Goal: Task Accomplishment & Management: Use online tool/utility

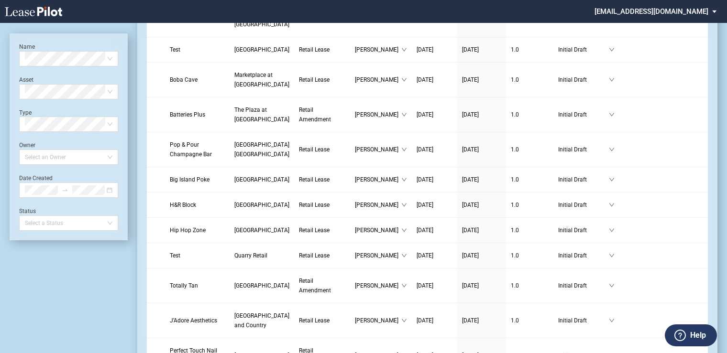
scroll to position [230, 0]
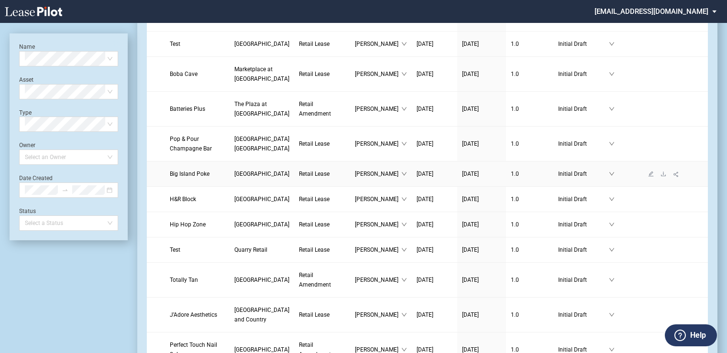
click at [190, 179] on link "Big Island Poke" at bounding box center [197, 174] width 55 height 10
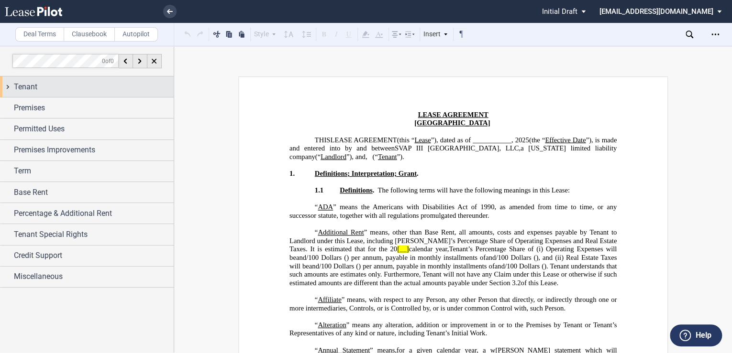
click at [42, 87] on div "Tenant" at bounding box center [94, 86] width 160 height 11
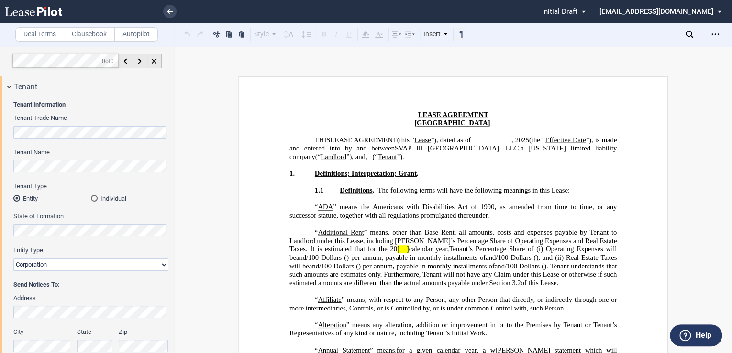
scroll to position [25, 0]
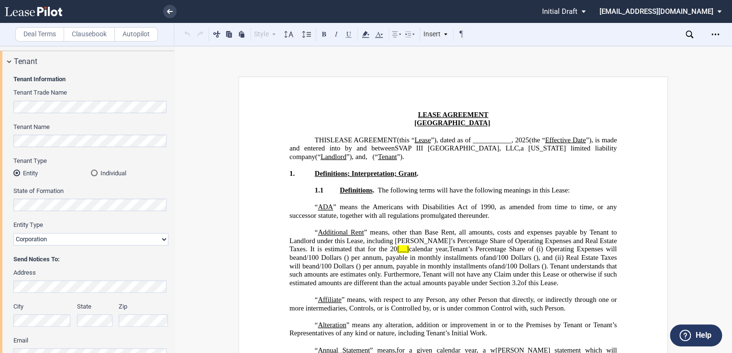
click at [569, 156] on p "THIS LEASE AGREEMENT DEED OF LEASE (this “ Lease ”), dated as of ___________, 2…" at bounding box center [452, 148] width 327 height 25
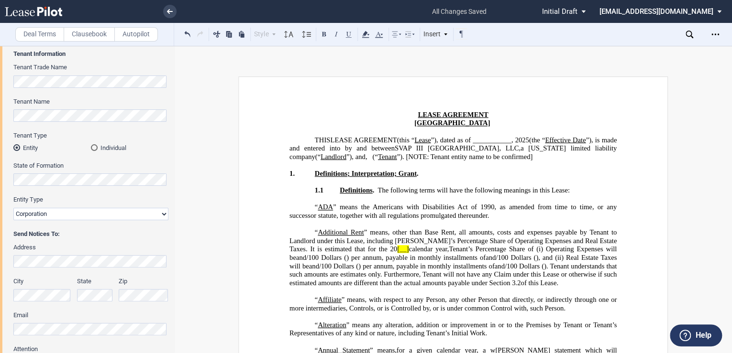
click at [396, 161] on span "”). [NOTE: Tenant entity name to be confirmed]" at bounding box center [464, 157] width 136 height 8
click at [454, 170] on p "﻿" at bounding box center [452, 165] width 327 height 9
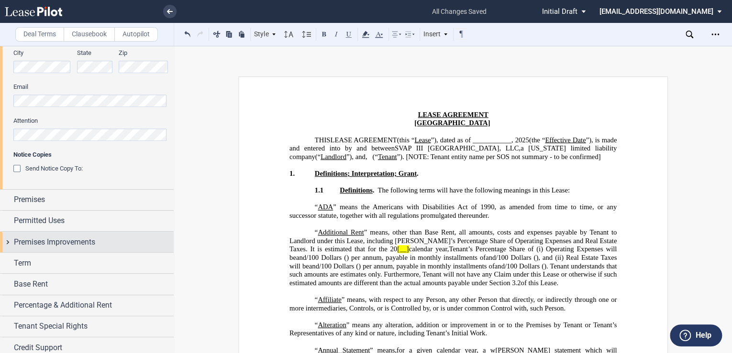
scroll to position [280, 0]
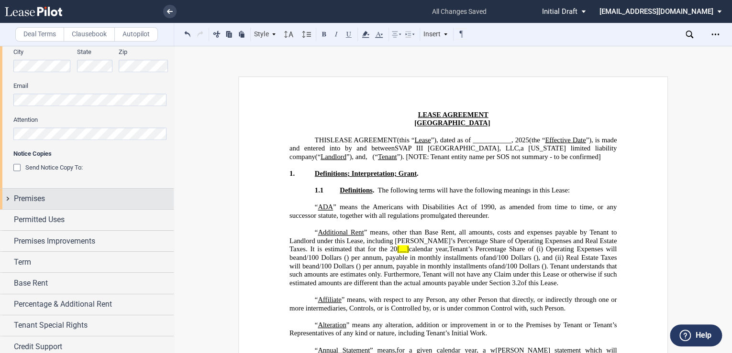
click at [39, 200] on span "Premises" at bounding box center [29, 198] width 31 height 11
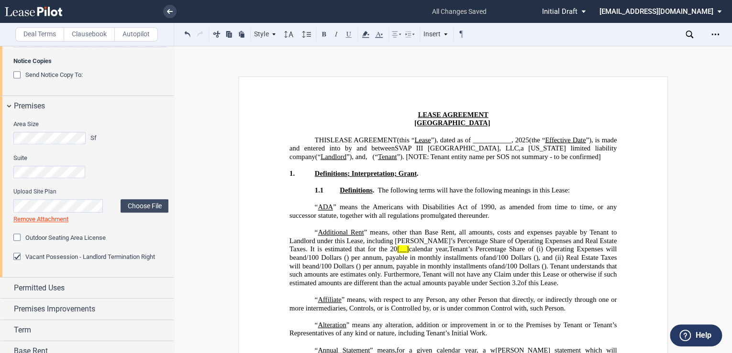
scroll to position [408, 0]
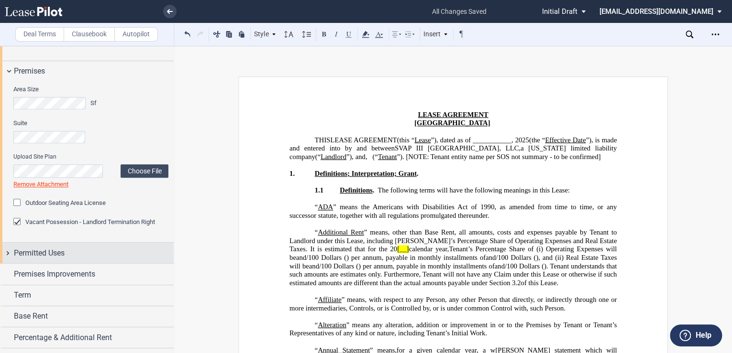
click at [43, 252] on span "Permitted Uses" at bounding box center [39, 253] width 51 height 11
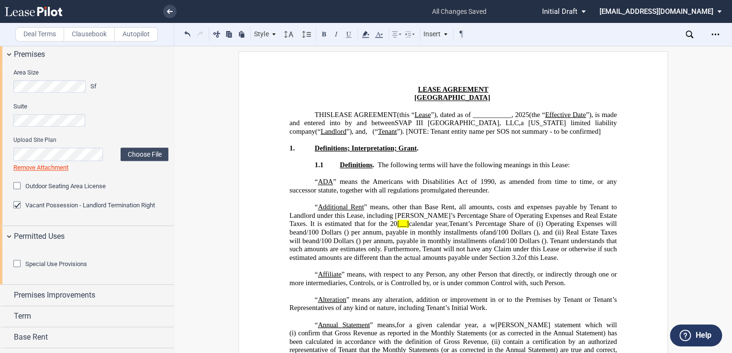
scroll to position [433, 0]
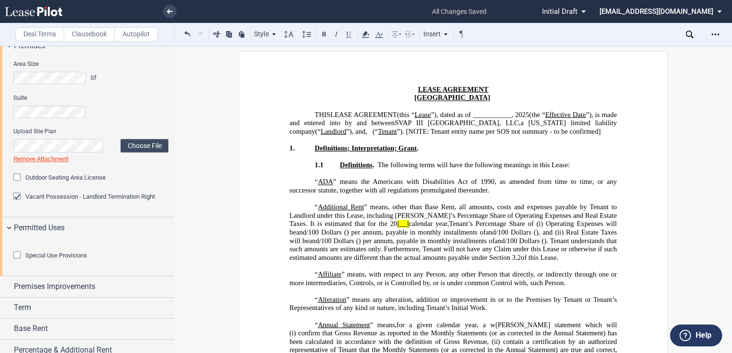
click at [17, 261] on div "Special Use Provisions" at bounding box center [18, 257] width 10 height 10
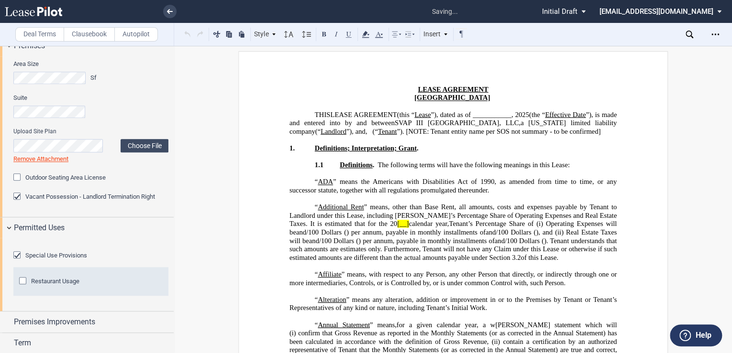
click at [21, 287] on div "Restaurant Usage" at bounding box center [24, 282] width 10 height 10
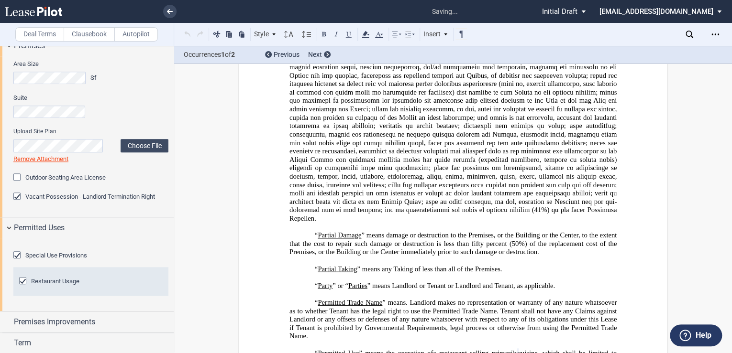
scroll to position [2303, 0]
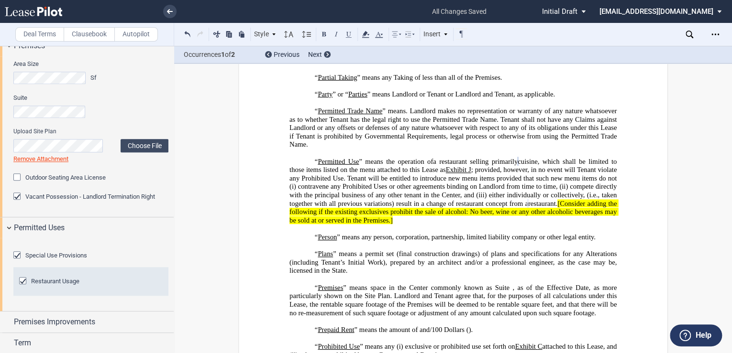
click at [381, 199] on span "compete directly with the principal business of any other tenant in the Center,…" at bounding box center [453, 191] width 329 height 16
drag, startPoint x: 524, startPoint y: 228, endPoint x: 345, endPoint y: 223, distance: 178.9
click at [345, 223] on p "“ Permitted Use ” means the operation of ﻿ ﻿ ; provided, however, in no event w…" at bounding box center [452, 190] width 327 height 67
drag, startPoint x: 345, startPoint y: 223, endPoint x: 384, endPoint y: 224, distance: 38.8
click at [381, 224] on span "[Consider adding the following if the existing exclusives prohibit the sale of …" at bounding box center [453, 211] width 329 height 25
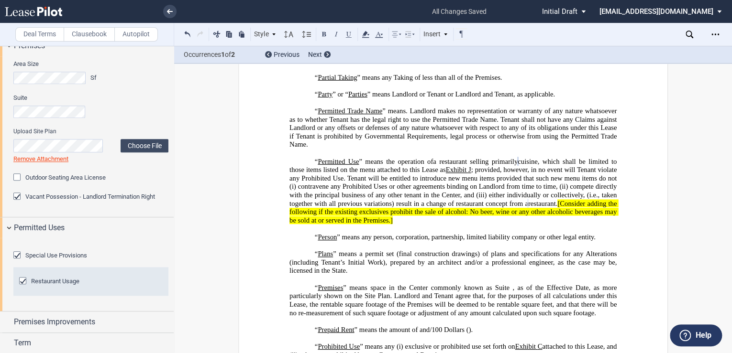
click at [387, 220] on span "[Consider adding the following if the existing exclusives prohibit the sale of …" at bounding box center [453, 211] width 329 height 25
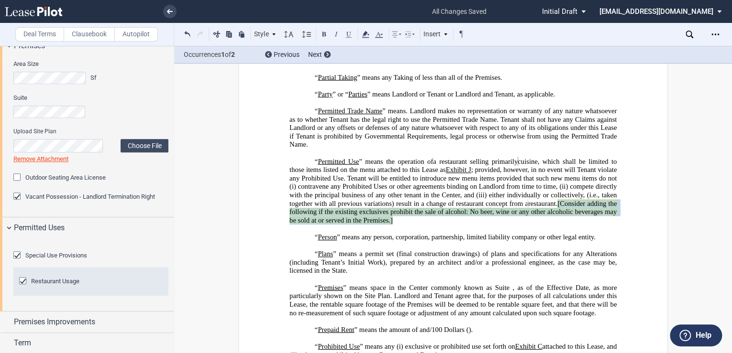
drag, startPoint x: 348, startPoint y: 220, endPoint x: 519, endPoint y: 228, distance: 171.9
click at [519, 225] on p "“ Permitted Use ” means the operation of ﻿ ﻿ ; provided, however, in no event w…" at bounding box center [452, 190] width 327 height 67
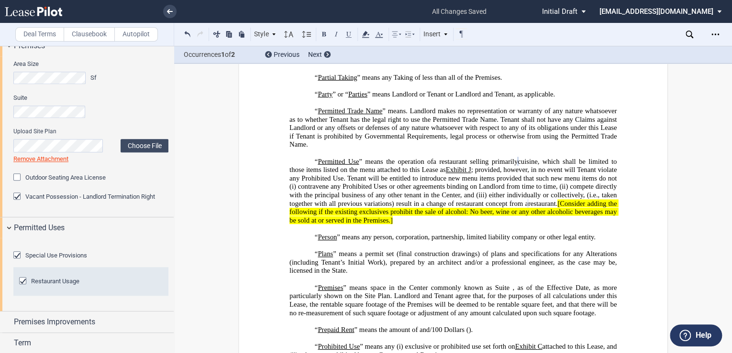
drag, startPoint x: 519, startPoint y: 228, endPoint x: 421, endPoint y: 215, distance: 98.4
click at [421, 208] on span "either individually or collectively, (i.e., taken together with all previous va…" at bounding box center [453, 199] width 329 height 16
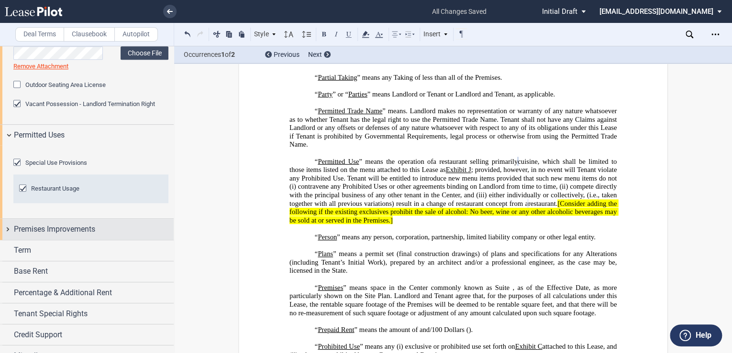
scroll to position [536, 0]
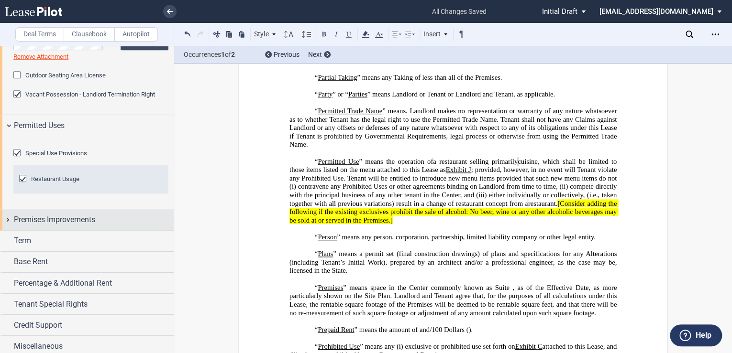
click at [82, 226] on span "Premises Improvements" at bounding box center [54, 219] width 81 height 11
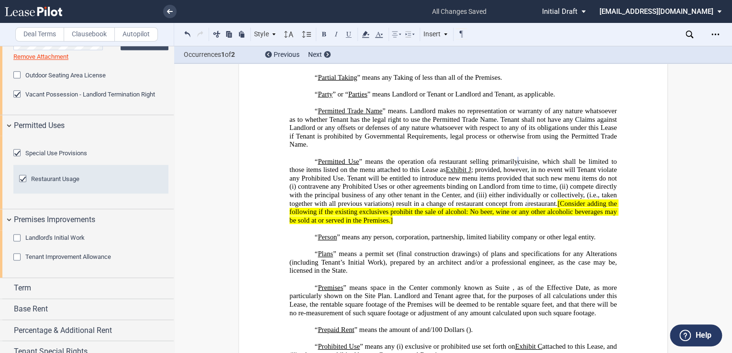
scroll to position [612, 0]
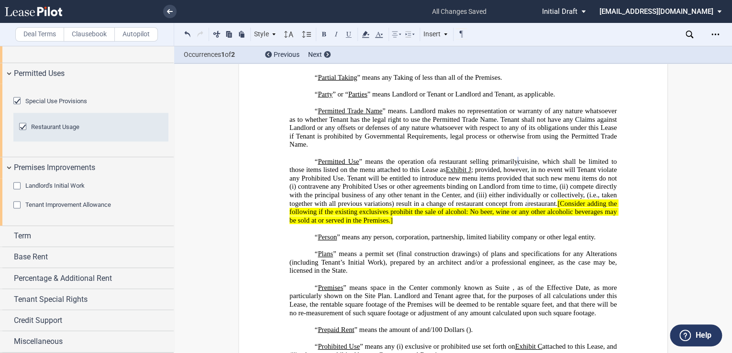
drag, startPoint x: 18, startPoint y: 212, endPoint x: 20, endPoint y: 220, distance: 7.9
click at [18, 192] on div "Landlord's Initial Work" at bounding box center [18, 187] width 10 height 10
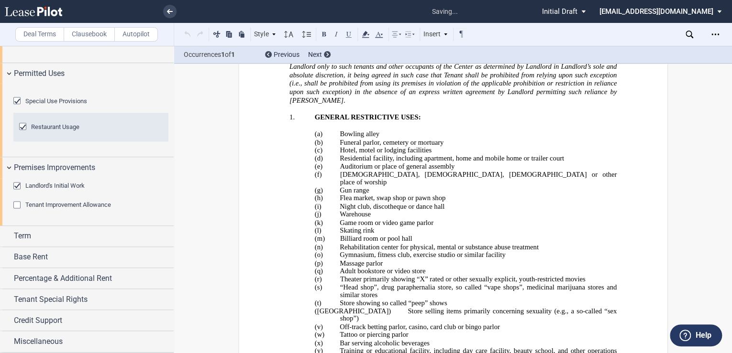
scroll to position [17315, 0]
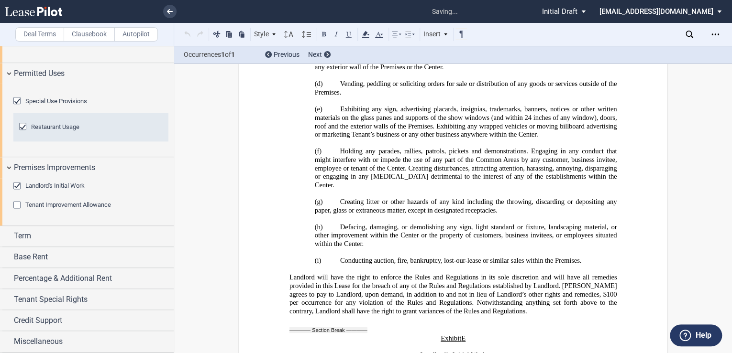
click at [19, 211] on div "Tenant Improvement Allowance" at bounding box center [18, 206] width 10 height 10
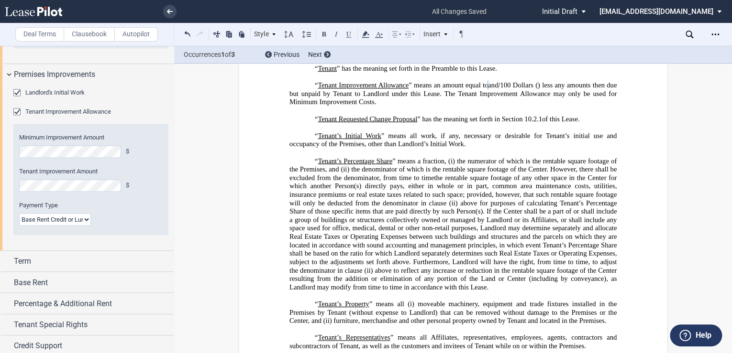
scroll to position [689, 0]
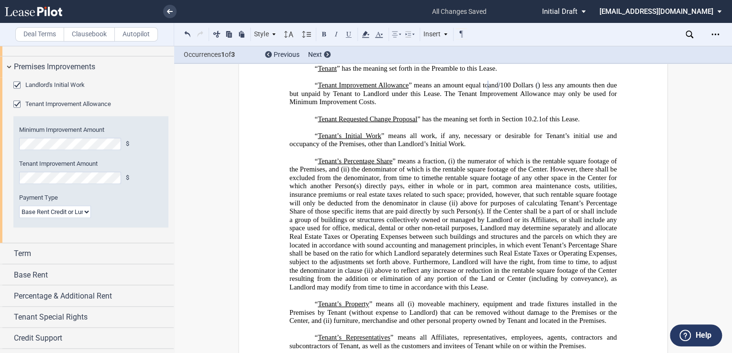
click at [86, 218] on select "Lump Sum Base Rent Credit or Lump Sum Progress Payments" at bounding box center [55, 212] width 72 height 12
select select "one"
click at [19, 218] on select "Lump Sum Base Rent Credit or Lump Sum Progress Payments" at bounding box center [55, 212] width 72 height 12
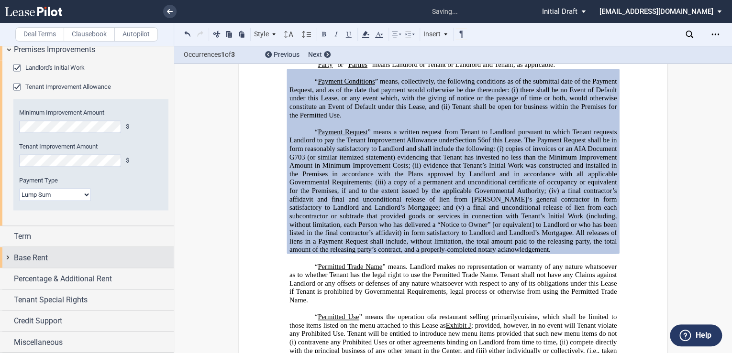
scroll to position [739, 0]
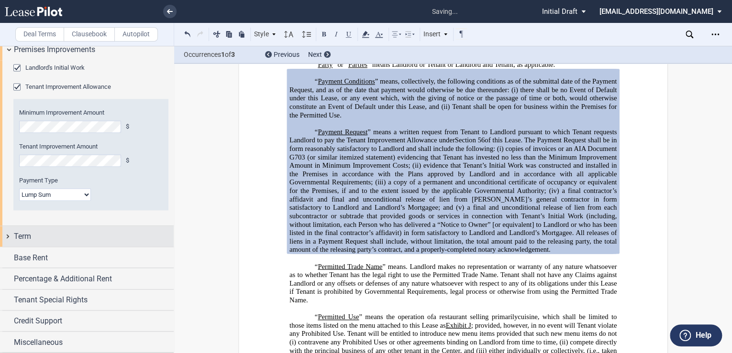
click at [33, 242] on div "Term" at bounding box center [94, 236] width 160 height 11
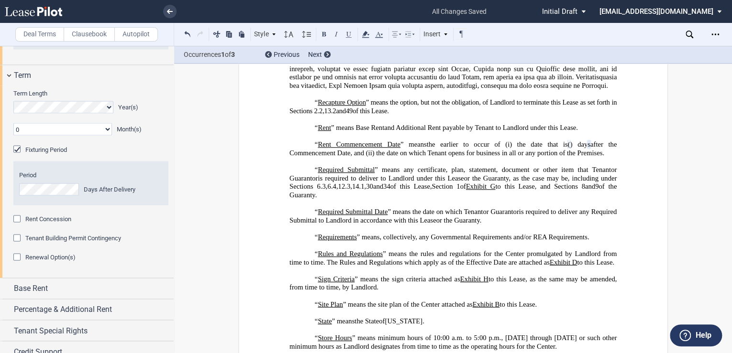
scroll to position [892, 0]
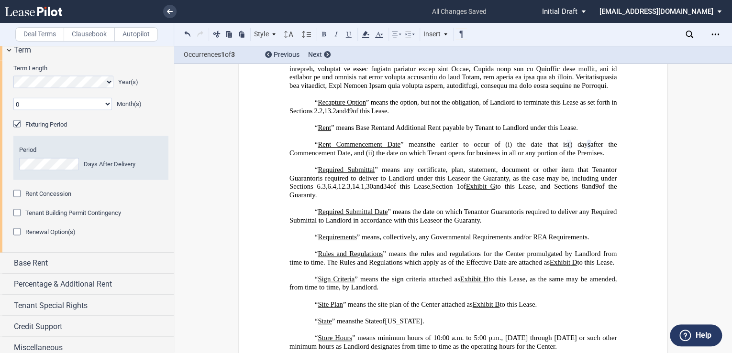
click at [19, 238] on div "Renewal Option(s)" at bounding box center [18, 233] width 10 height 10
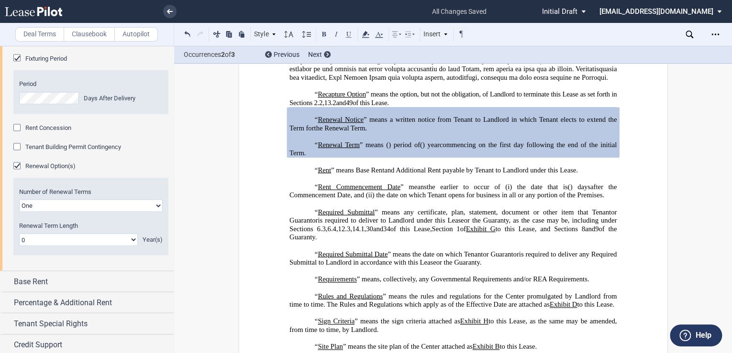
scroll to position [969, 0]
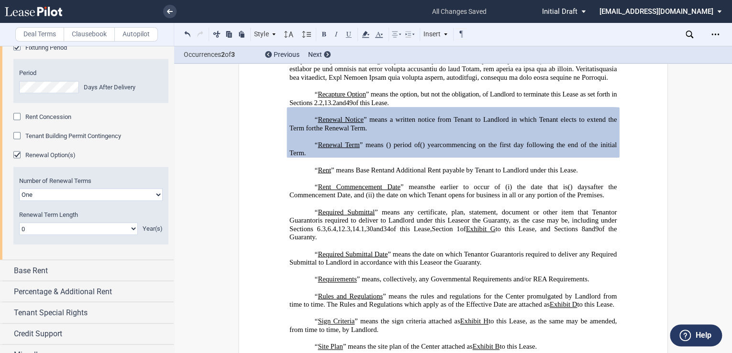
click at [133, 235] on select "0 1 2 3 4 5 6 7 8 9 10 11 12 13 14 15 16 17 18 19 20" at bounding box center [78, 229] width 119 height 12
select select "number:5"
click at [19, 235] on select "0 1 2 3 4 5 6 7 8 9 10 11 12 13 14 15 16 17 18 19 20" at bounding box center [78, 229] width 119 height 12
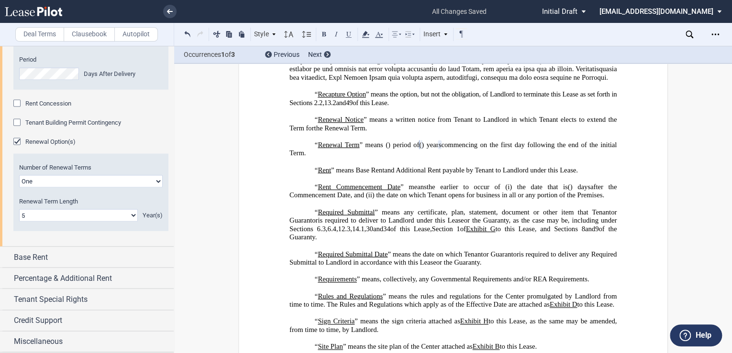
scroll to position [1034, 0]
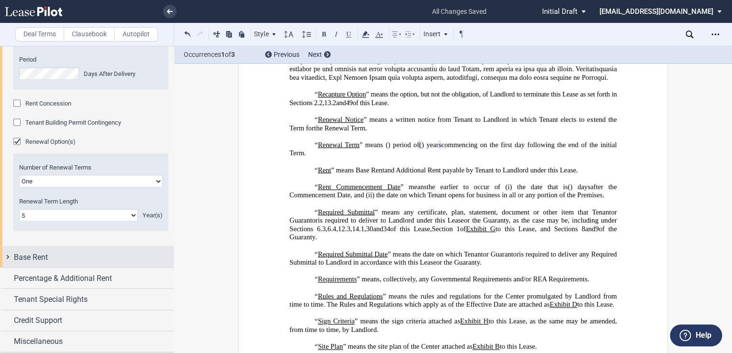
click at [45, 254] on span "Base Rent" at bounding box center [31, 257] width 34 height 11
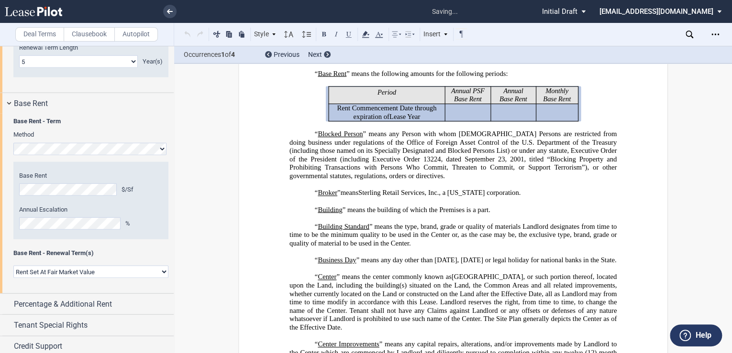
scroll to position [336, 0]
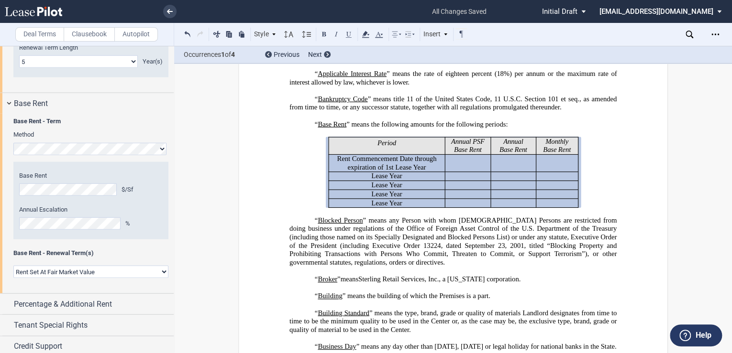
click at [159, 278] on select "Rent Set At Fair Market Value Rent Specified in Lease" at bounding box center [90, 272] width 155 height 12
click at [13, 278] on select "Rent Set At Fair Market Value Rent Specified in Lease" at bounding box center [90, 272] width 155 height 12
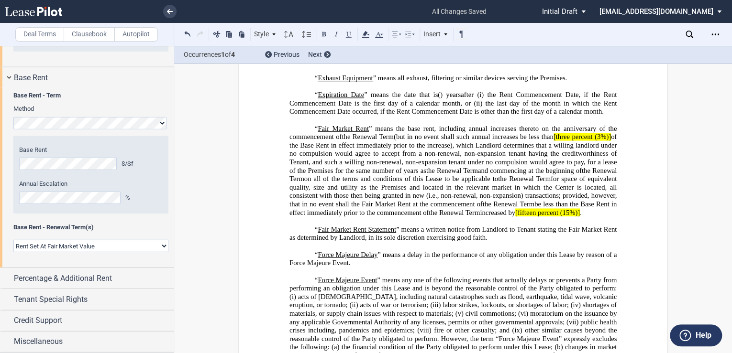
scroll to position [1214, 0]
click at [83, 283] on span "Percentage & Additional Rent" at bounding box center [63, 278] width 98 height 11
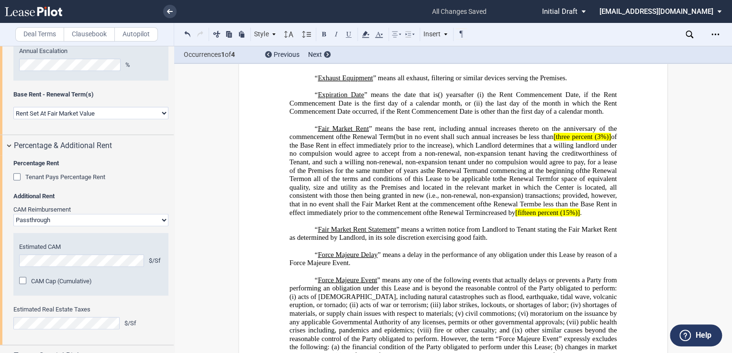
scroll to position [1316, 0]
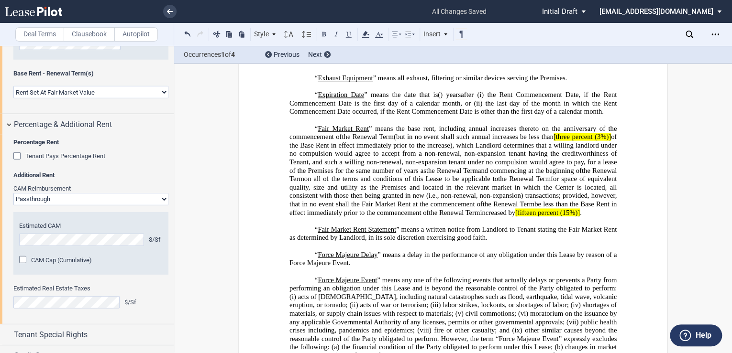
click at [163, 206] on select "Passthrough Fixed" at bounding box center [90, 199] width 155 height 12
click at [13, 206] on select "Passthrough Fixed" at bounding box center [90, 199] width 155 height 12
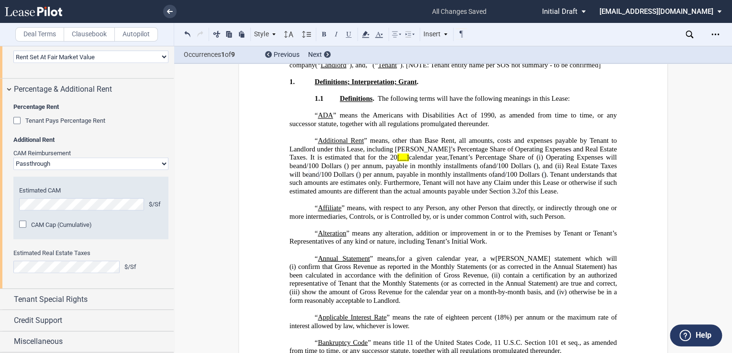
scroll to position [1403, 0]
click at [36, 301] on span "Tenant Special Rights" at bounding box center [51, 299] width 74 height 11
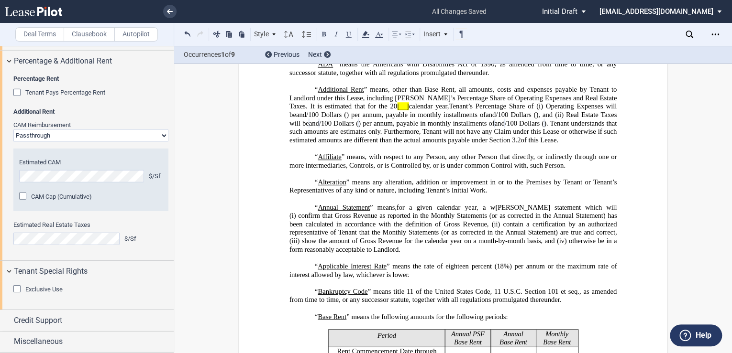
scroll to position [1431, 0]
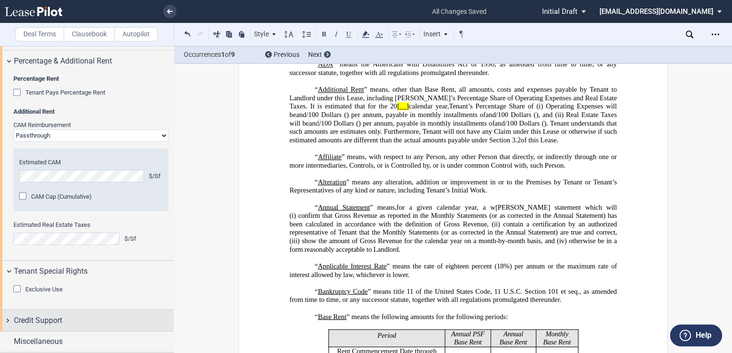
click at [36, 325] on span "Credit Support" at bounding box center [38, 320] width 48 height 11
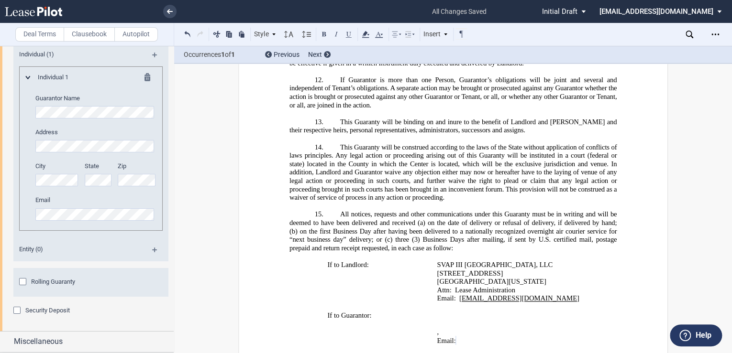
scroll to position [1738, 0]
click at [153, 64] on md-icon at bounding box center [158, 58] width 13 height 11
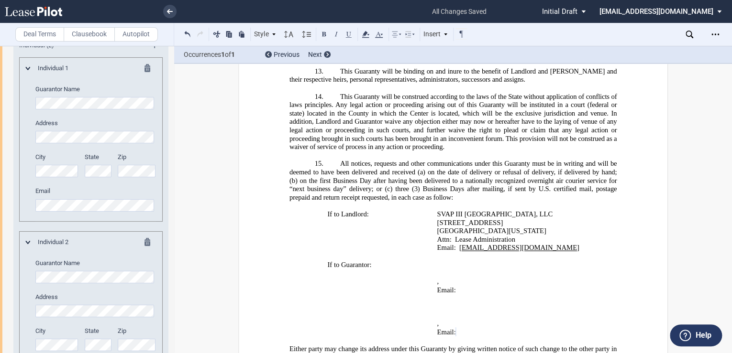
scroll to position [1712, 0]
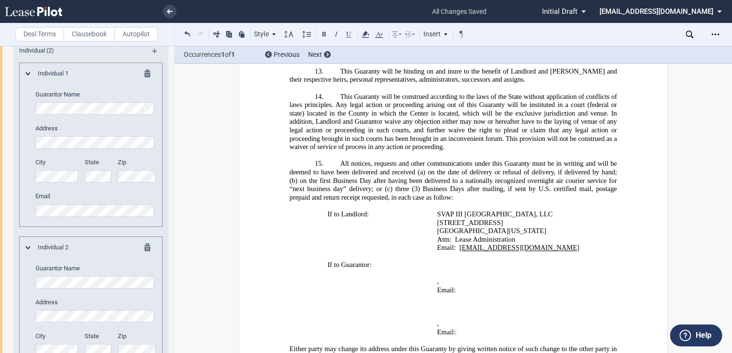
click at [154, 60] on md-icon at bounding box center [158, 54] width 13 height 11
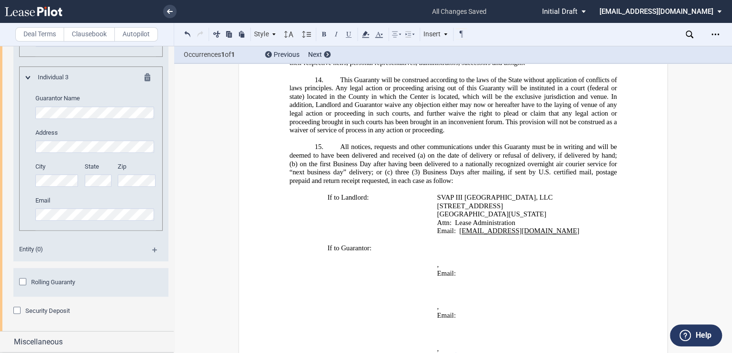
scroll to position [2107, 0]
click at [15, 311] on div "Security Deposit" at bounding box center [18, 312] width 10 height 10
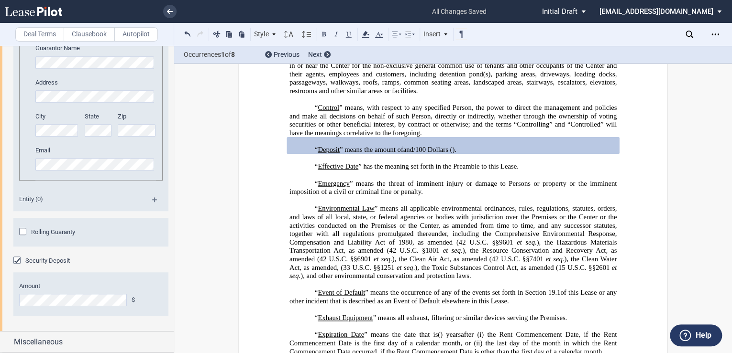
scroll to position [2158, 0]
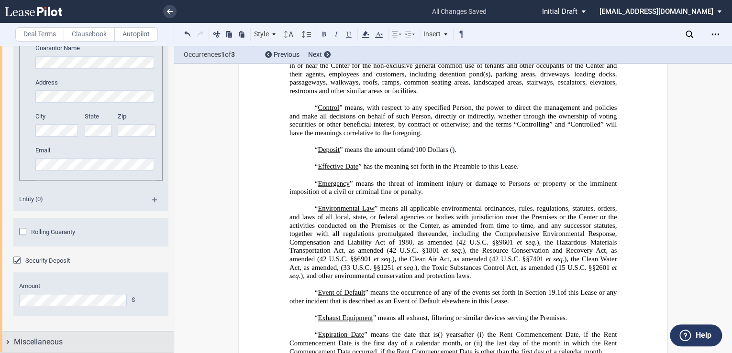
click at [27, 340] on span "Miscellaneous" at bounding box center [38, 342] width 49 height 11
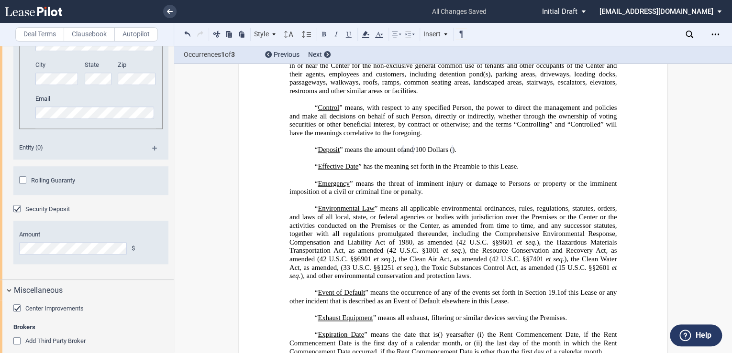
scroll to position [2251, 0]
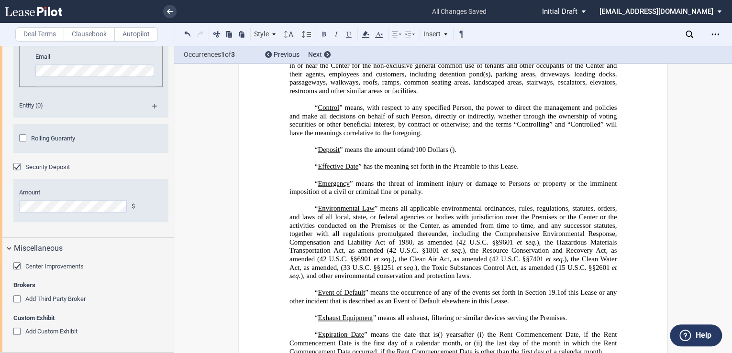
click at [18, 268] on div "Center Improvements" at bounding box center [18, 268] width 10 height 10
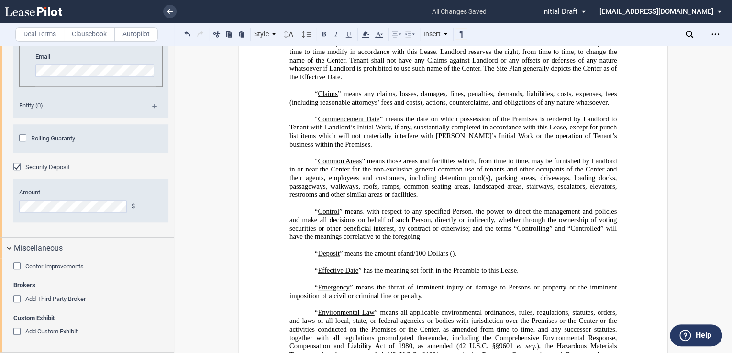
scroll to position [624, 0]
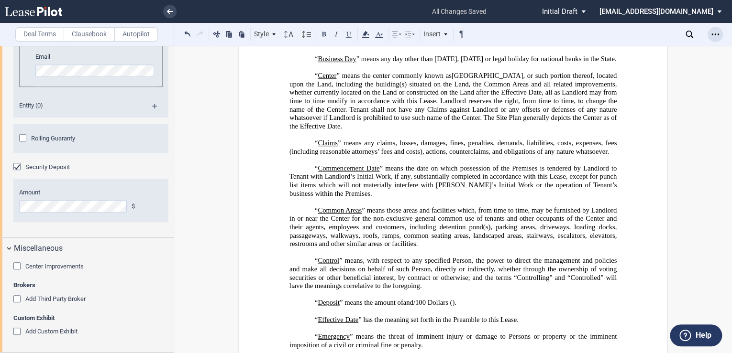
click at [717, 31] on icon "Open Lease options menu" at bounding box center [715, 35] width 8 height 8
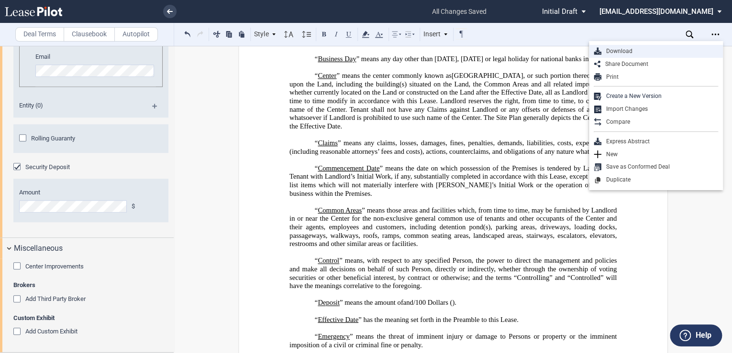
click at [645, 53] on div "Download" at bounding box center [659, 51] width 117 height 8
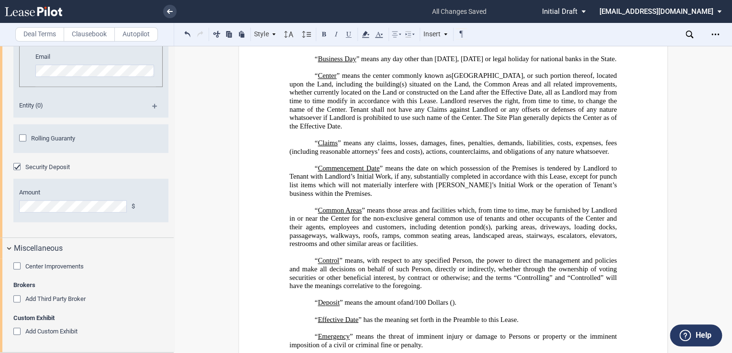
click at [19, 330] on div "Add Custom Exhibit" at bounding box center [18, 333] width 10 height 10
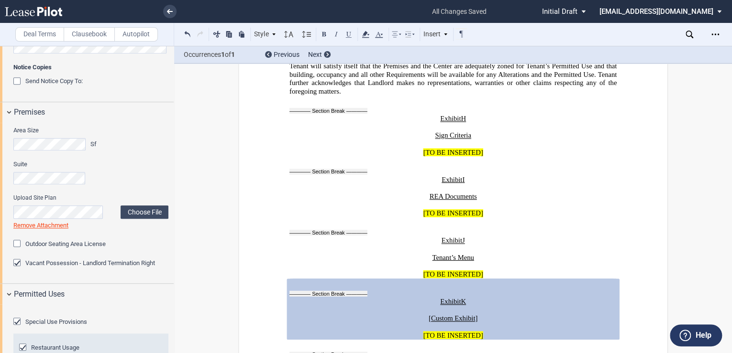
scroll to position [383, 0]
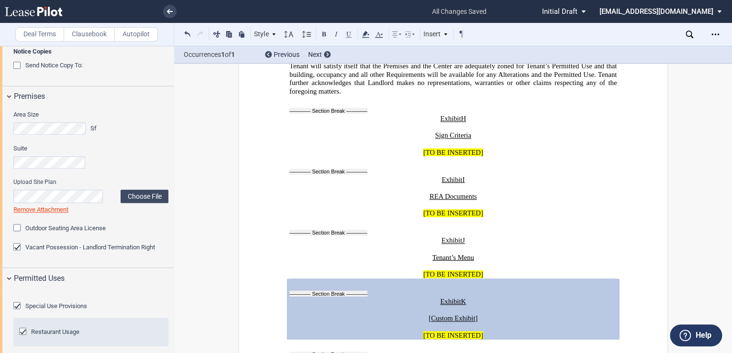
click at [17, 246] on div "Vacant Possession - Landlord Termination Right" at bounding box center [18, 248] width 10 height 10
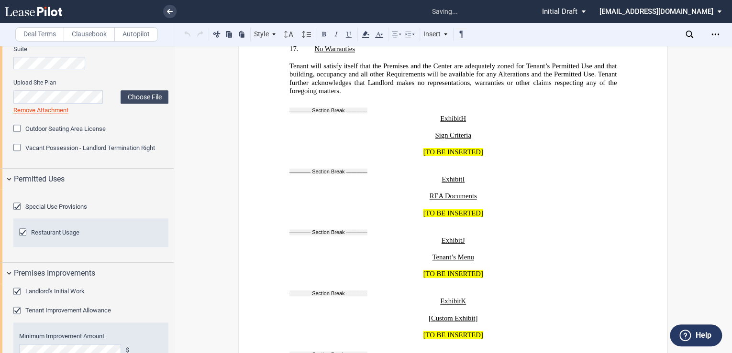
scroll to position [484, 0]
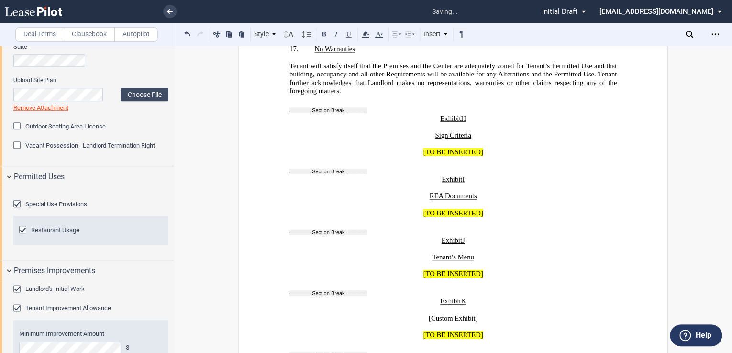
click at [717, 33] on icon "Open Lease options menu" at bounding box center [715, 35] width 8 height 8
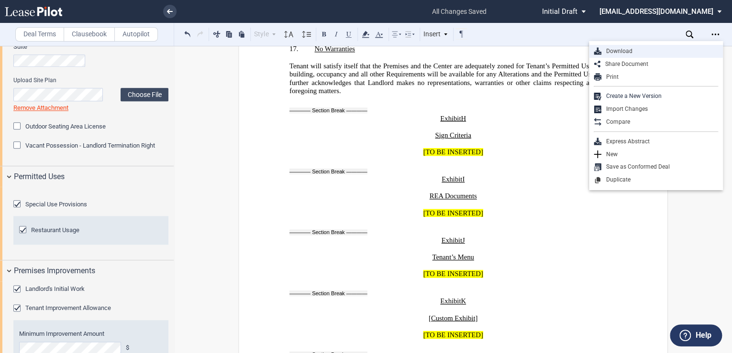
click at [625, 53] on div "Download" at bounding box center [659, 51] width 117 height 8
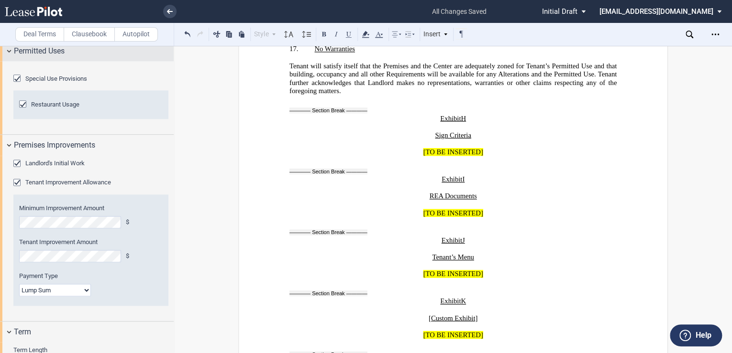
scroll to position [612, 0]
click at [17, 167] on div "Landlord's Initial Work" at bounding box center [18, 163] width 10 height 10
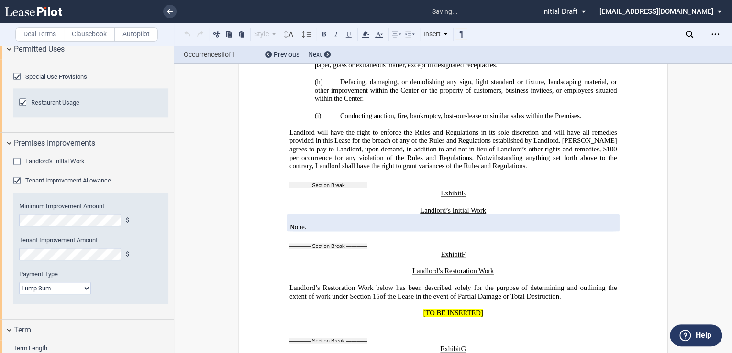
scroll to position [18251, 0]
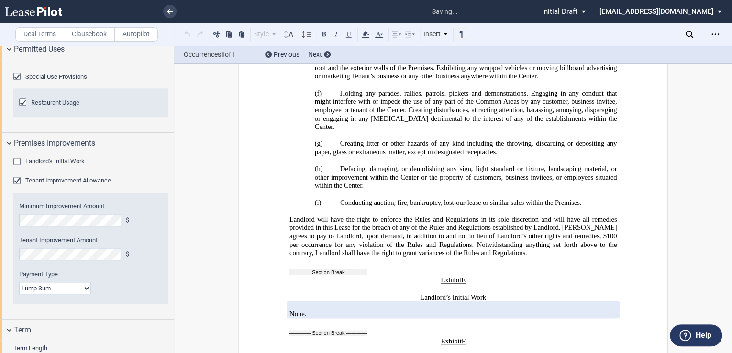
click at [17, 167] on div "Landlord's Initial Work" at bounding box center [18, 163] width 10 height 10
